Goal: Information Seeking & Learning: Understand process/instructions

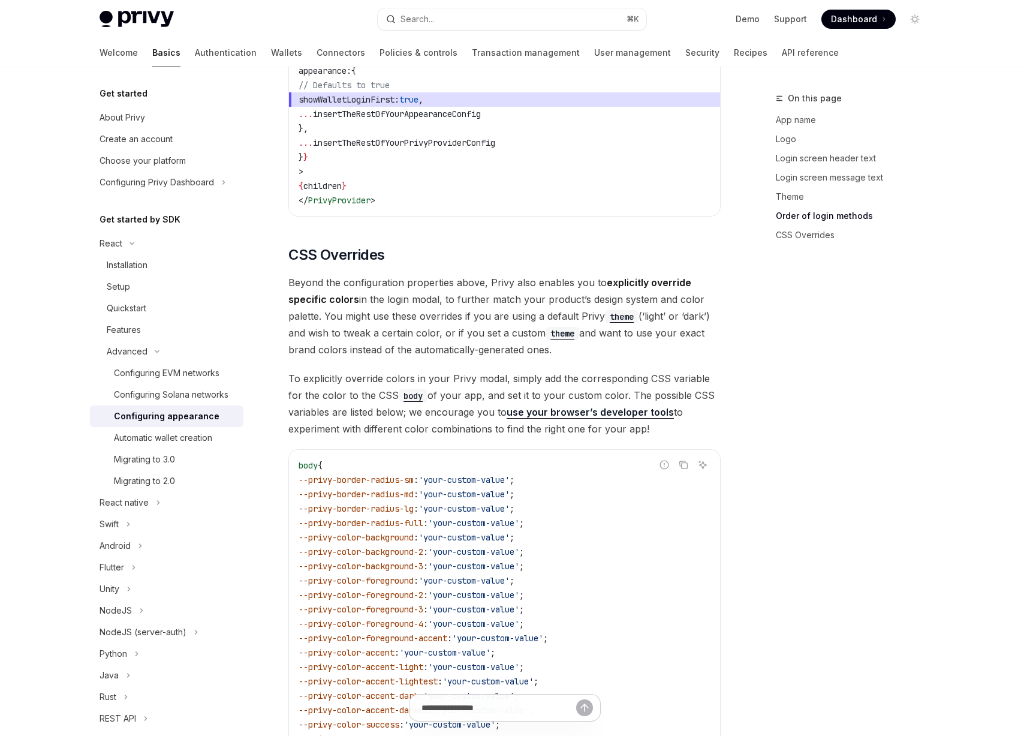
scroll to position [2775, 0]
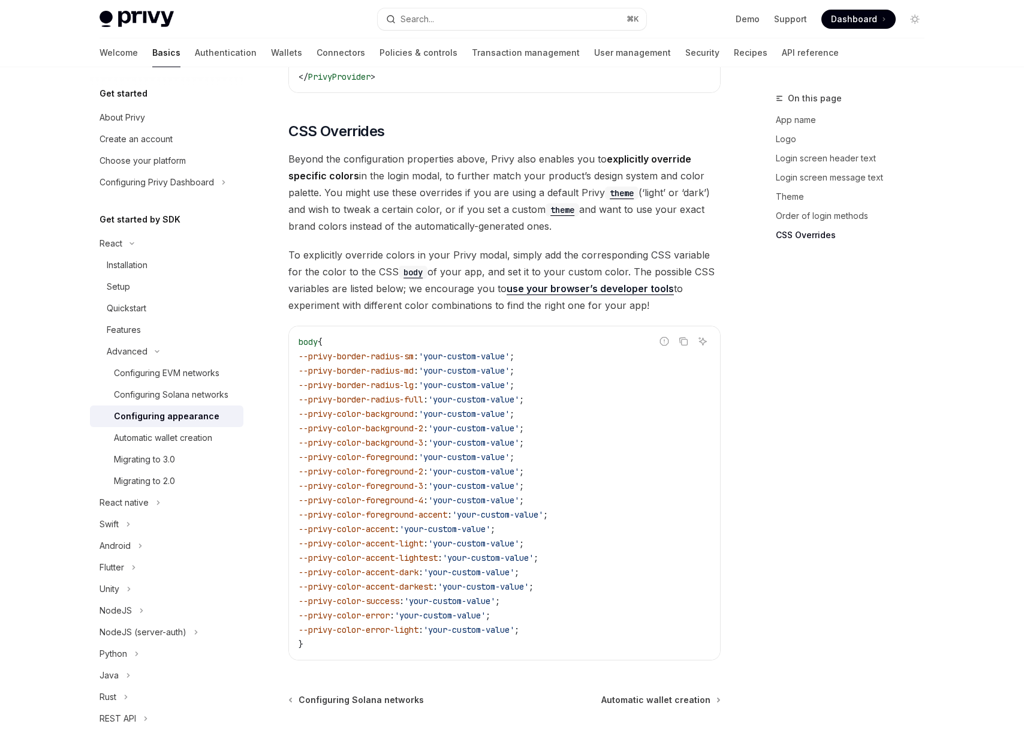
drag, startPoint x: 293, startPoint y: 123, endPoint x: 639, endPoint y: 189, distance: 352.9
click at [648, 189] on span "Beyond the configuration properties above, Privy also enables you to explicitly…" at bounding box center [504, 192] width 432 height 84
click at [639, 189] on span "Beyond the configuration properties above, Privy also enables you to explicitly…" at bounding box center [504, 192] width 432 height 84
drag, startPoint x: 283, startPoint y: 214, endPoint x: 696, endPoint y: 269, distance: 416.1
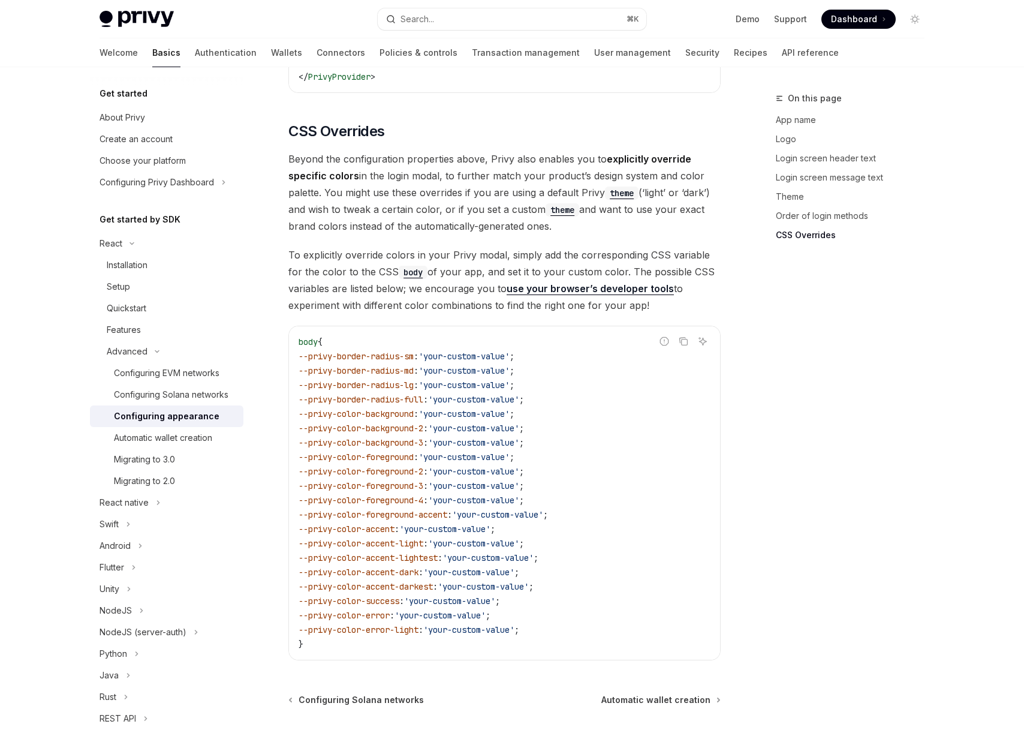
click at [696, 269] on span "To explicitly override colors in your Privy modal, simply add the corresponding…" at bounding box center [504, 279] width 432 height 67
drag, startPoint x: 678, startPoint y: 270, endPoint x: 287, endPoint y: 215, distance: 394.8
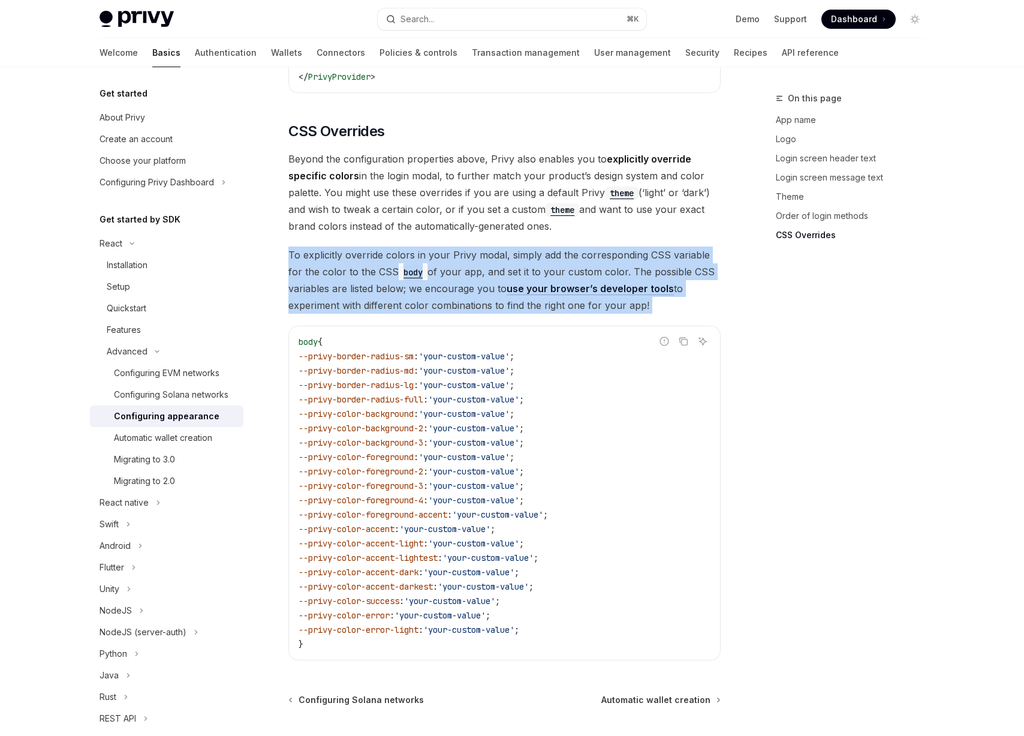
drag, startPoint x: 287, startPoint y: 215, endPoint x: 678, endPoint y: 272, distance: 395.1
click at [678, 272] on span "To explicitly override colors in your Privy modal, simply add the corresponding…" at bounding box center [504, 279] width 432 height 67
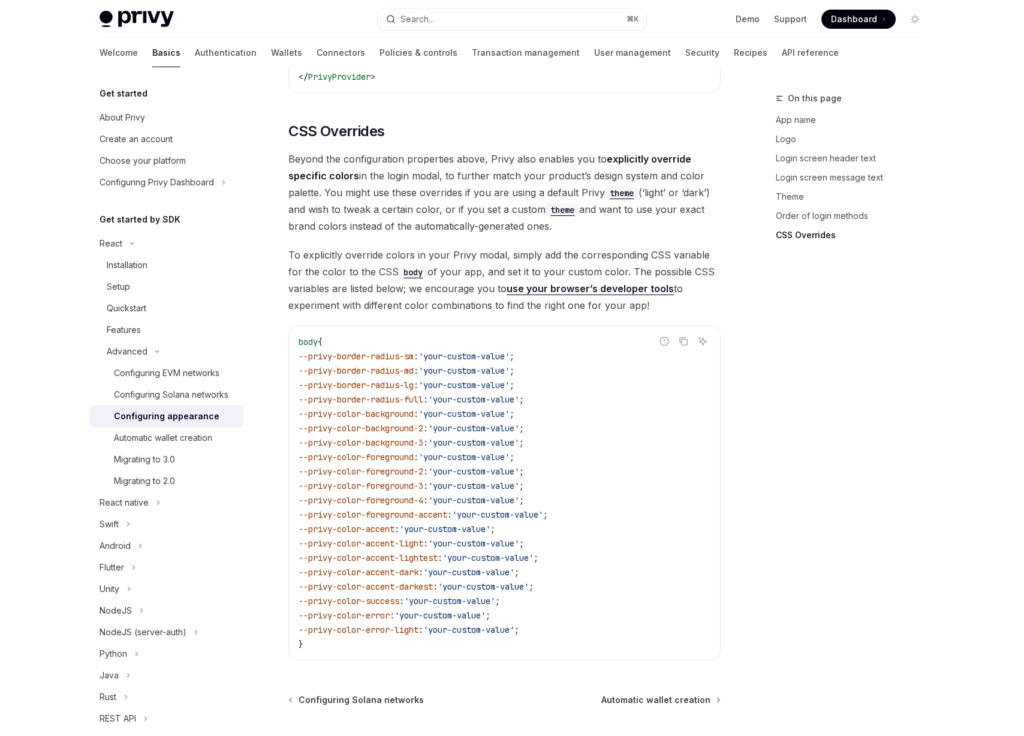
drag, startPoint x: 654, startPoint y: 270, endPoint x: 292, endPoint y: 224, distance: 365.1
click at [292, 246] on span "To explicitly override colors in your Privy modal, simply add the corresponding…" at bounding box center [504, 279] width 432 height 67
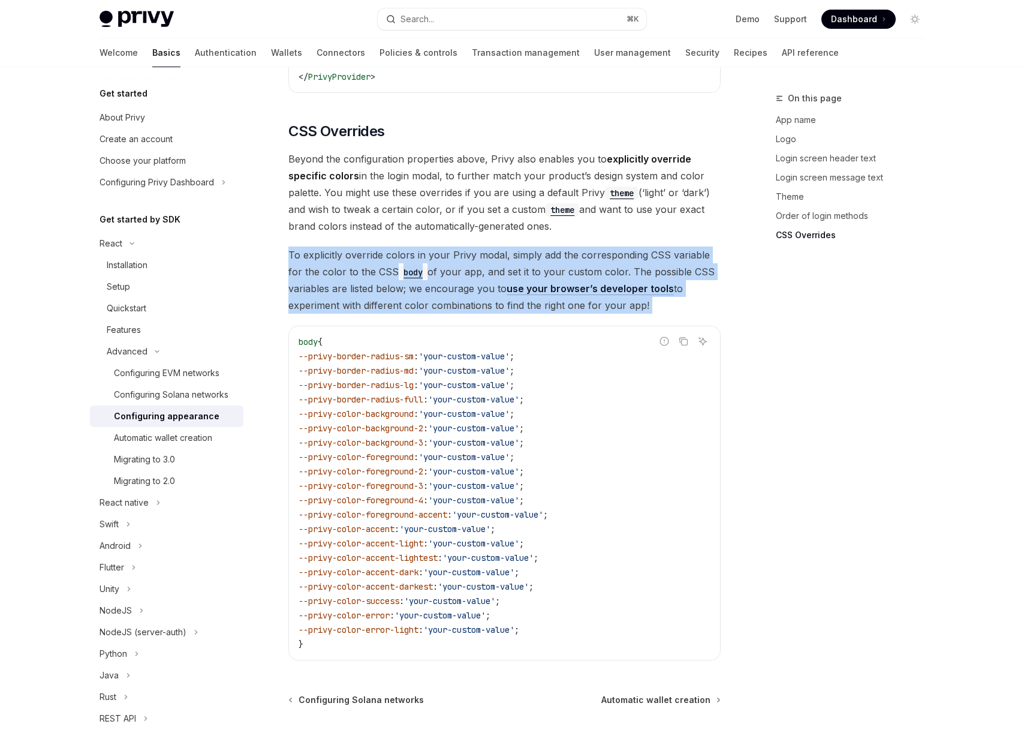
drag, startPoint x: 292, startPoint y: 224, endPoint x: 712, endPoint y: 273, distance: 423.2
click at [712, 273] on span "To explicitly override colors in your Privy modal, simply add the corresponding…" at bounding box center [504, 279] width 432 height 67
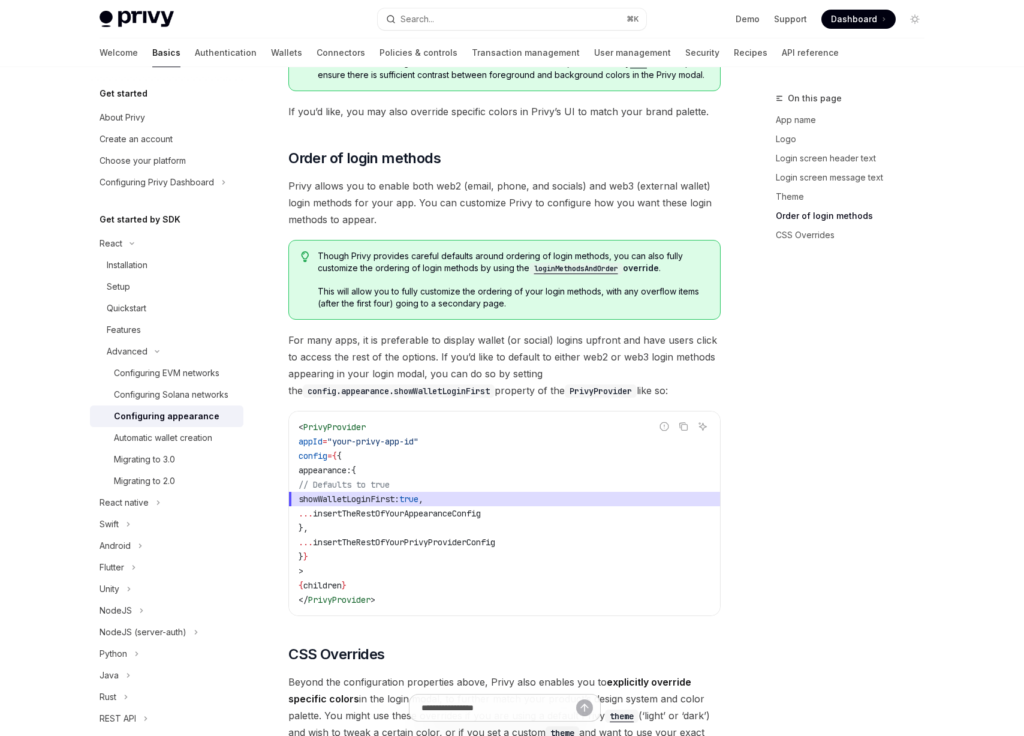
scroll to position [2129, 0]
